Goal: Transaction & Acquisition: Purchase product/service

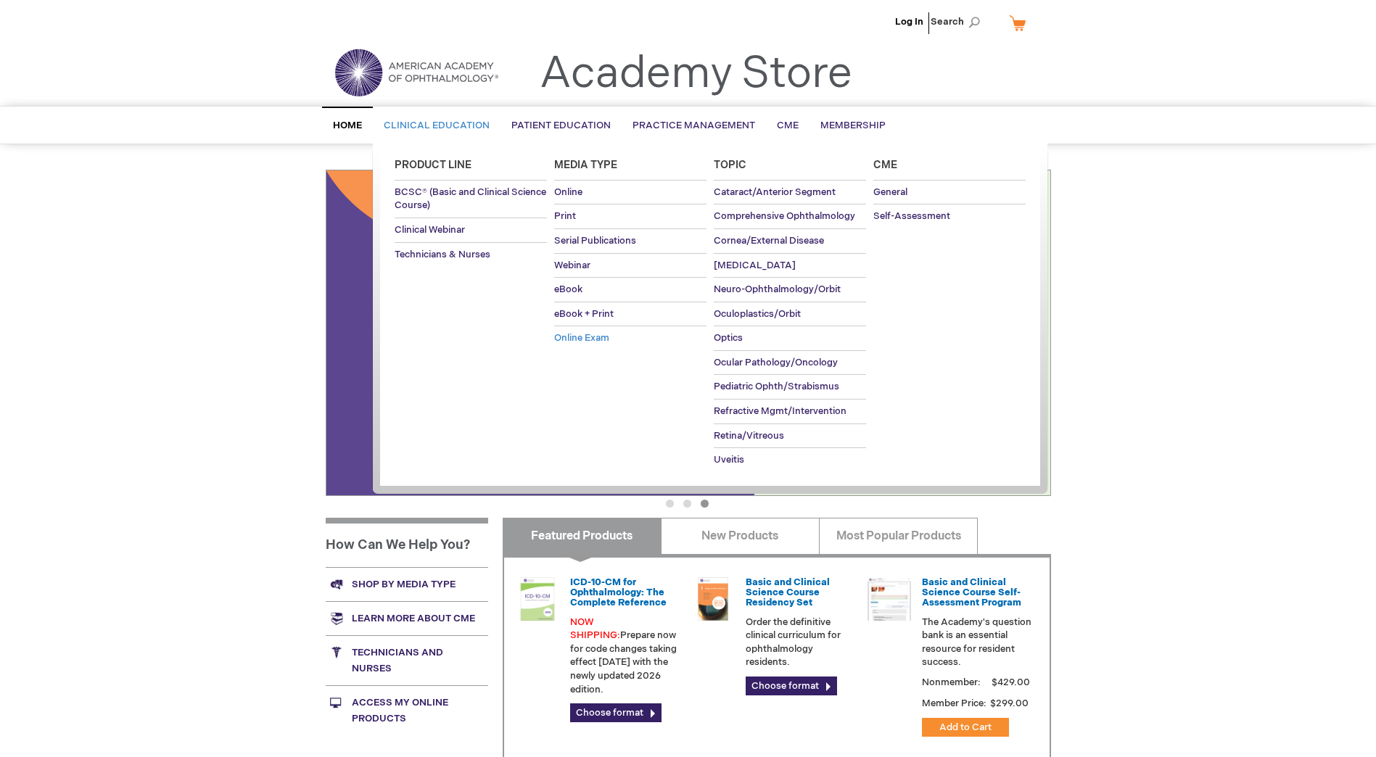
click at [599, 337] on span "Online Exam" at bounding box center [581, 338] width 55 height 12
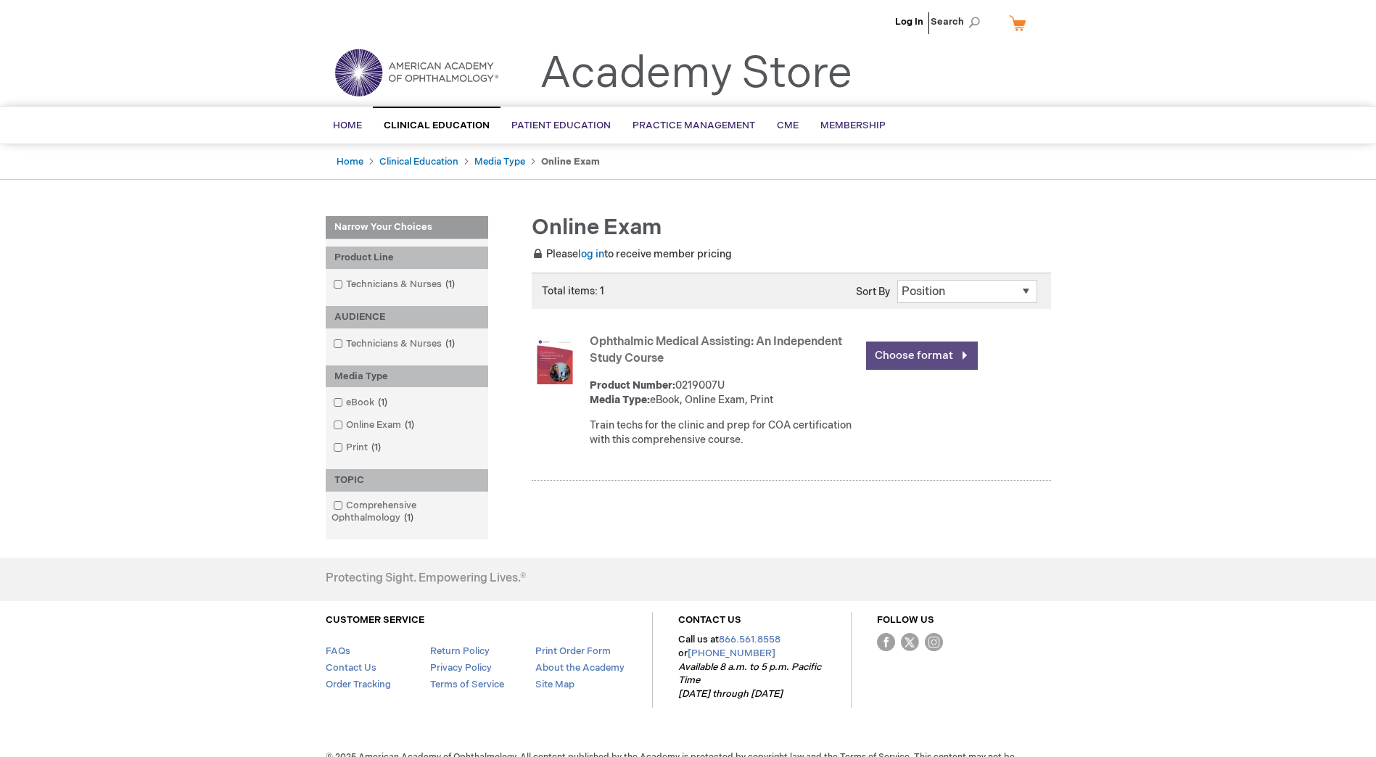
click at [897, 355] on link "Choose format" at bounding box center [922, 356] width 112 height 28
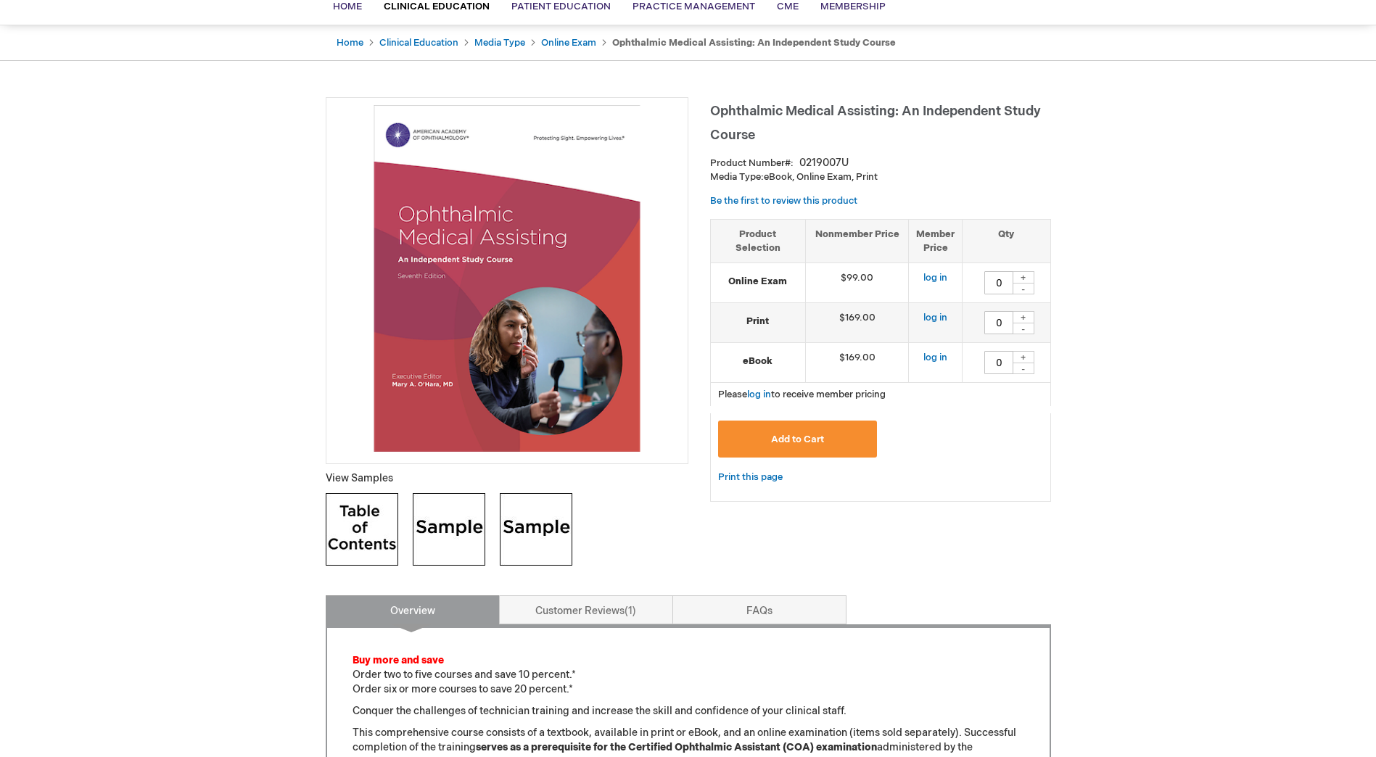
scroll to position [145, 0]
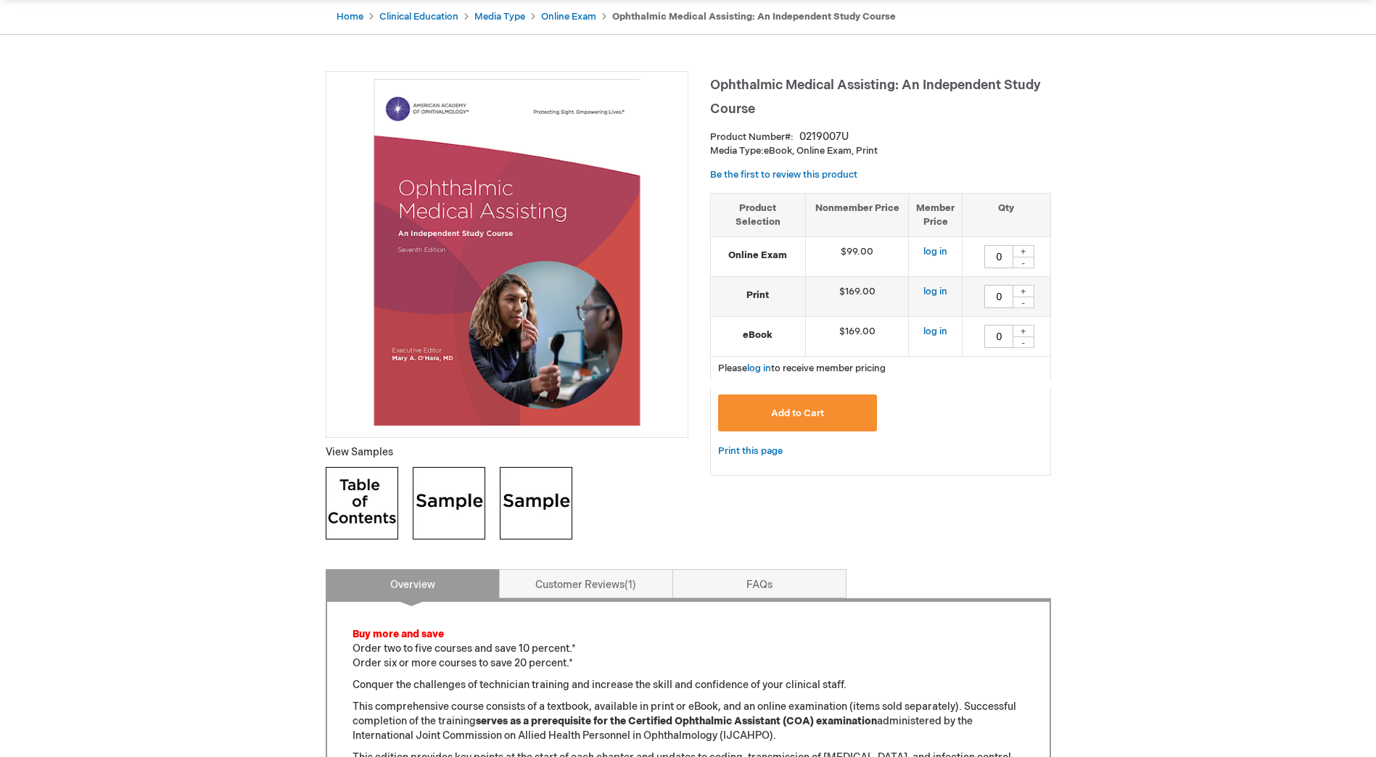
click at [418, 501] on img at bounding box center [449, 503] width 73 height 73
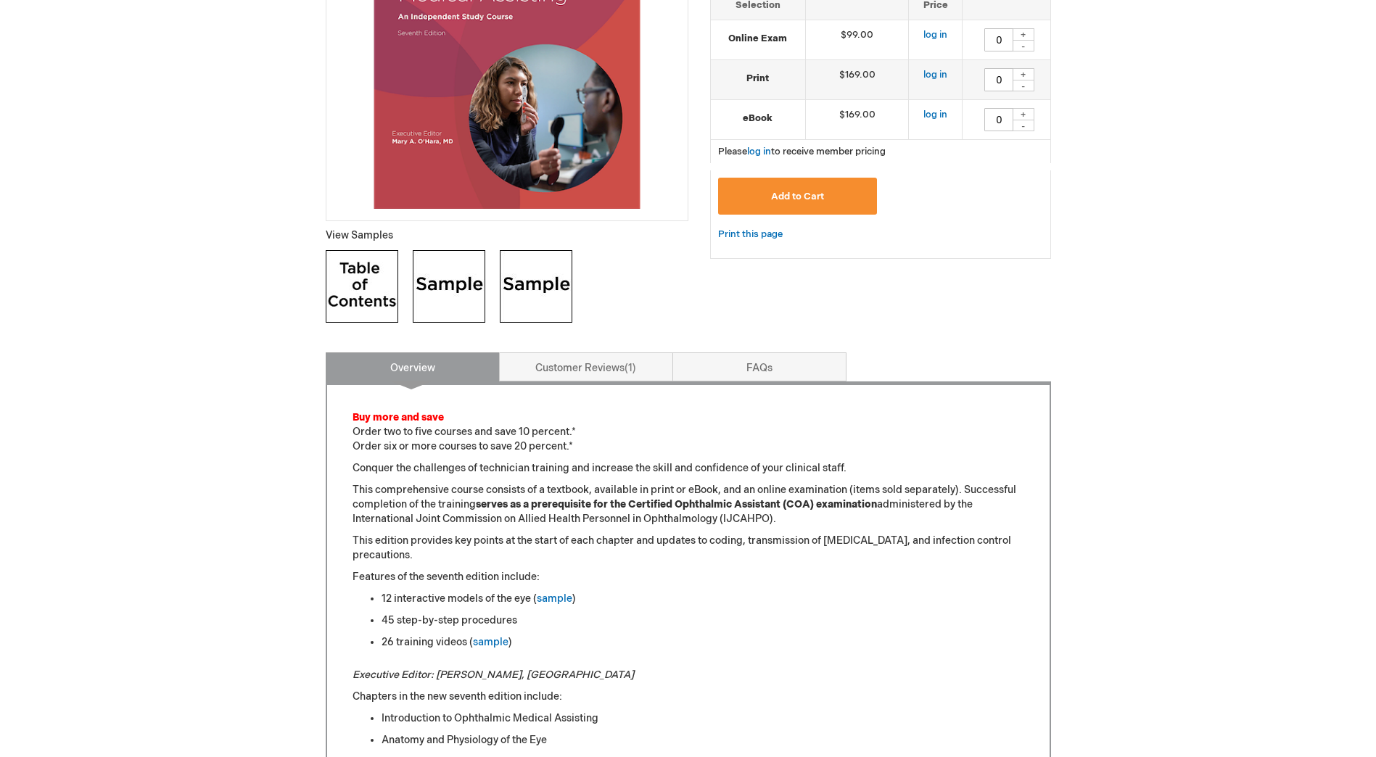
scroll to position [0, 0]
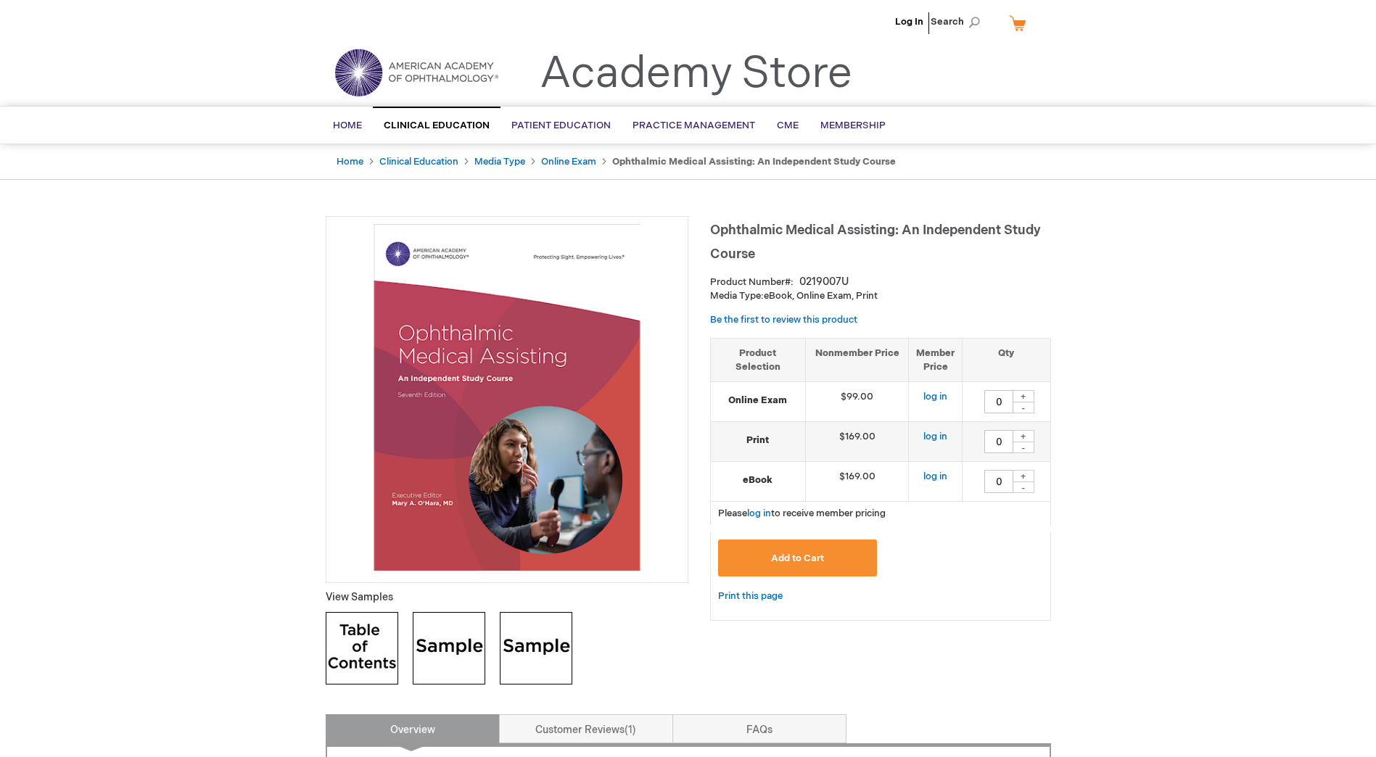
click at [1022, 393] on div "+" at bounding box center [1023, 396] width 22 height 12
type input "1"
click at [840, 558] on button "Add to Cart" at bounding box center [798, 558] width 160 height 37
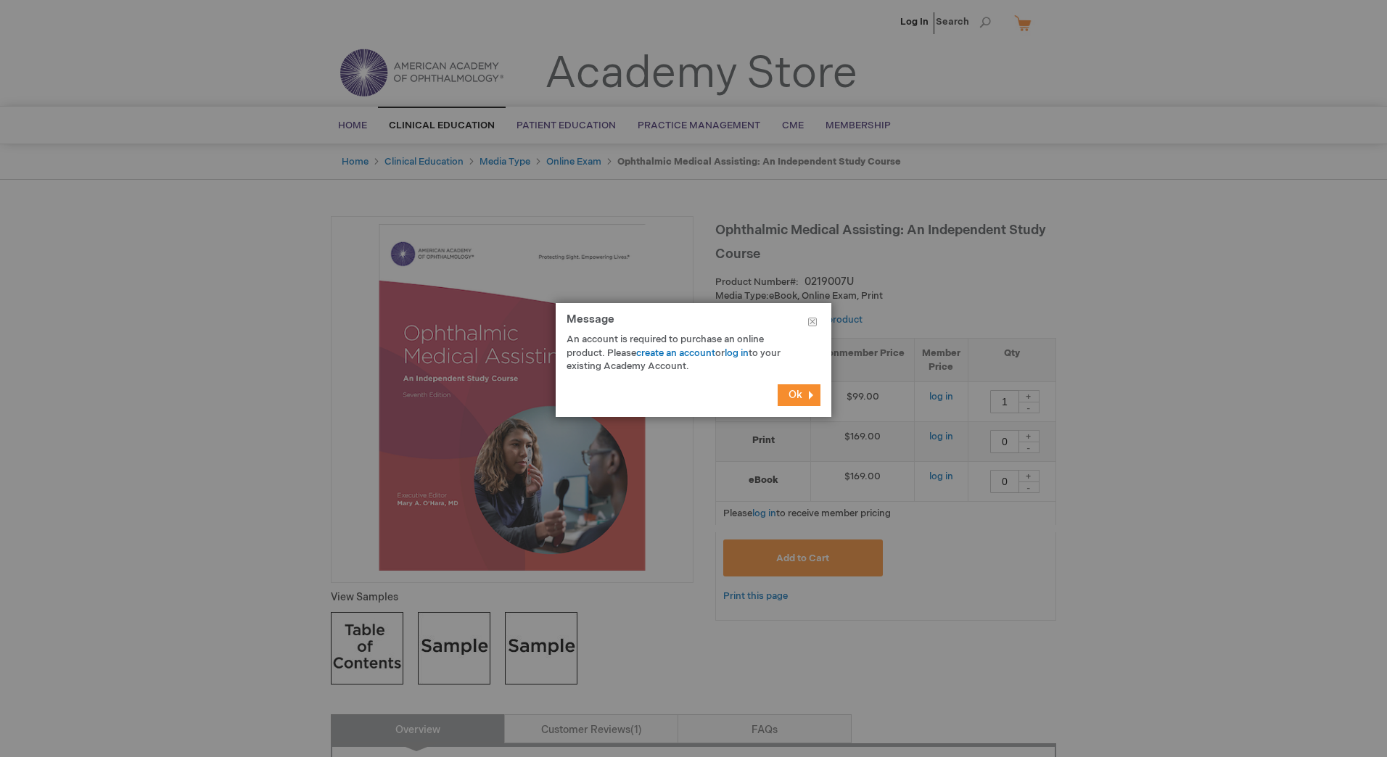
click at [804, 392] on button "Ok" at bounding box center [798, 395] width 43 height 22
